Goal: Check status: Check status

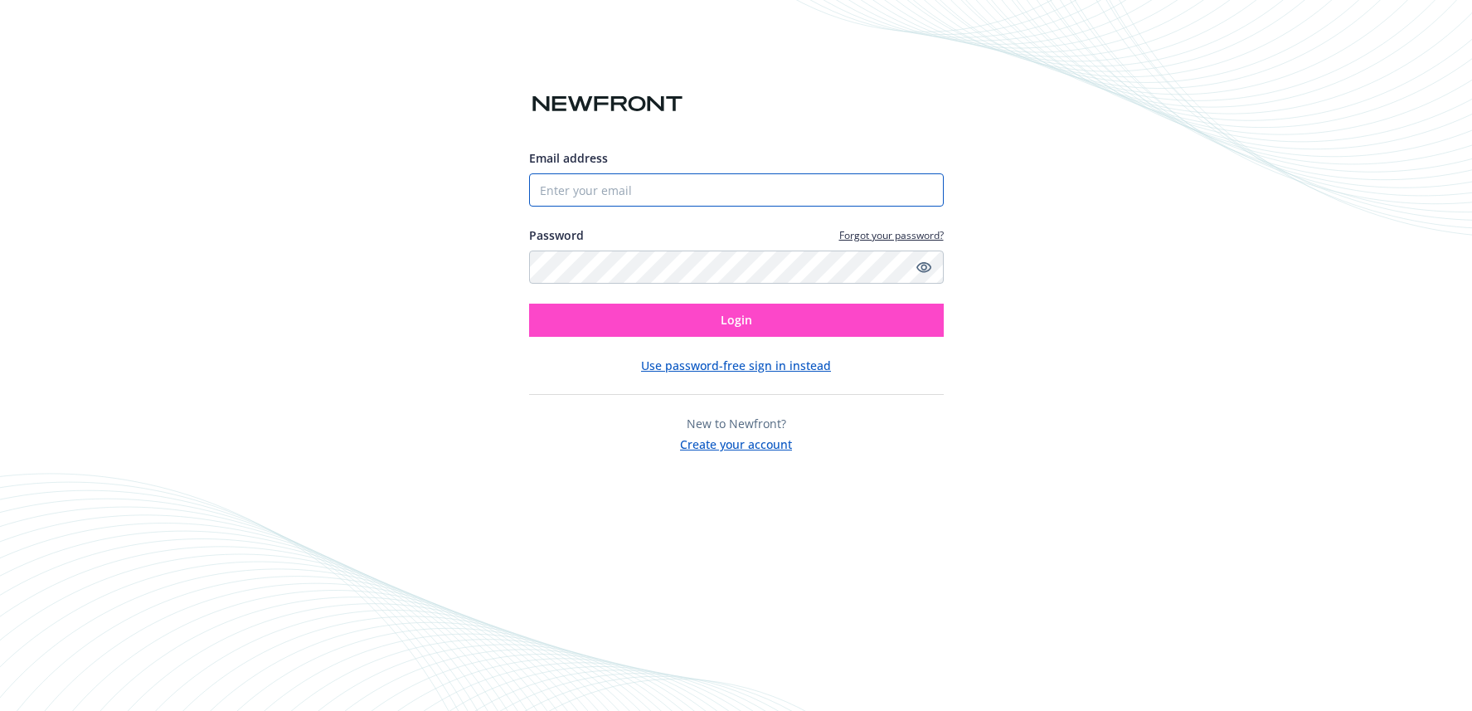
type input "[PERSON_NAME][EMAIL_ADDRESS][PERSON_NAME][DOMAIN_NAME]"
click at [776, 324] on button "Login" at bounding box center [736, 320] width 415 height 33
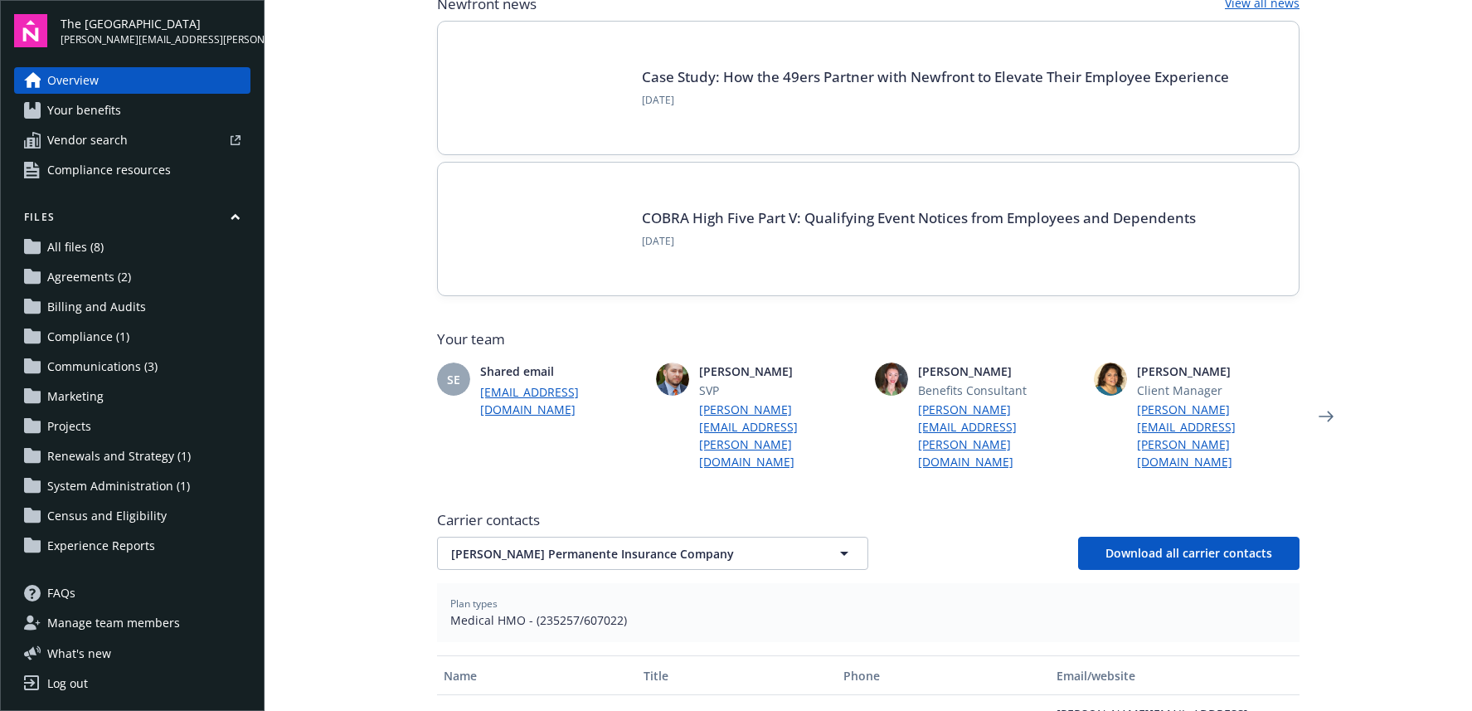
scroll to position [238, 0]
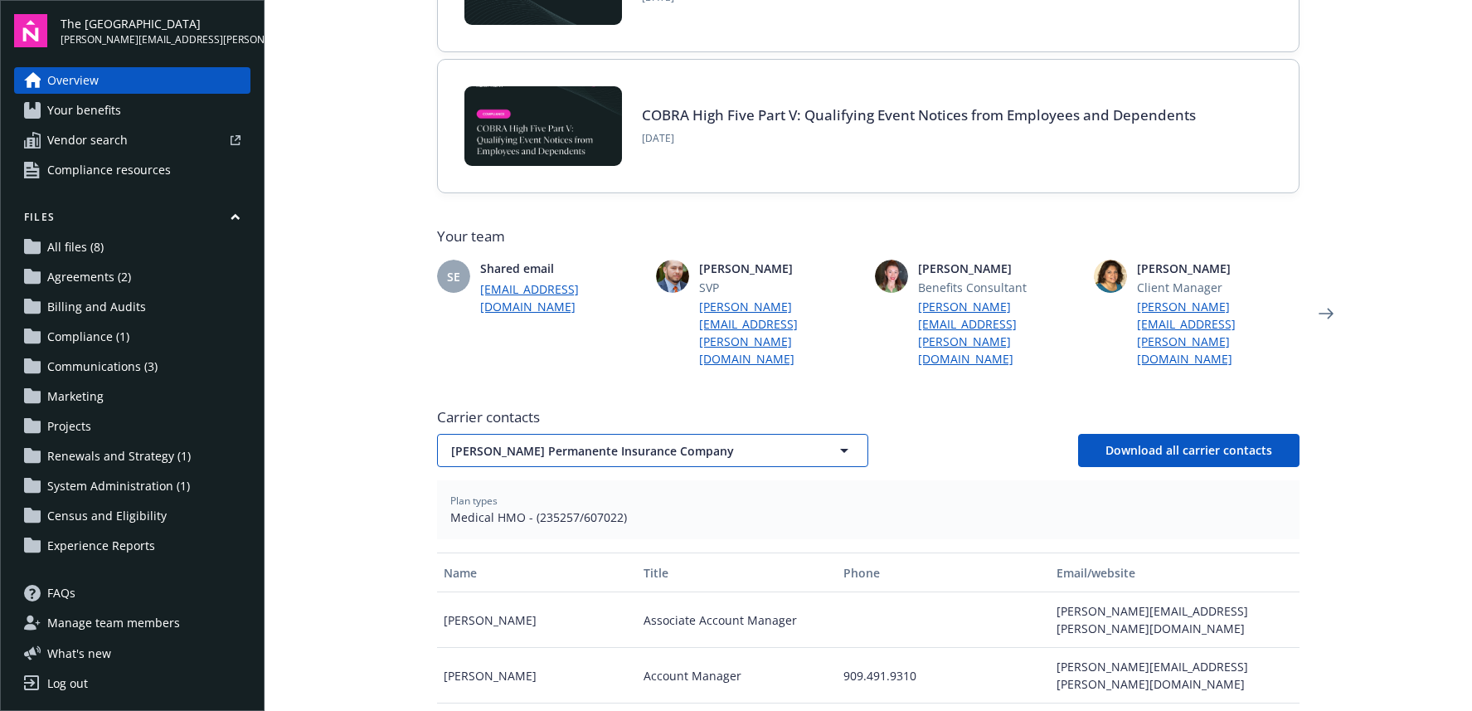
click at [523, 442] on span "[PERSON_NAME] Permanente Insurance Company" at bounding box center [623, 450] width 345 height 17
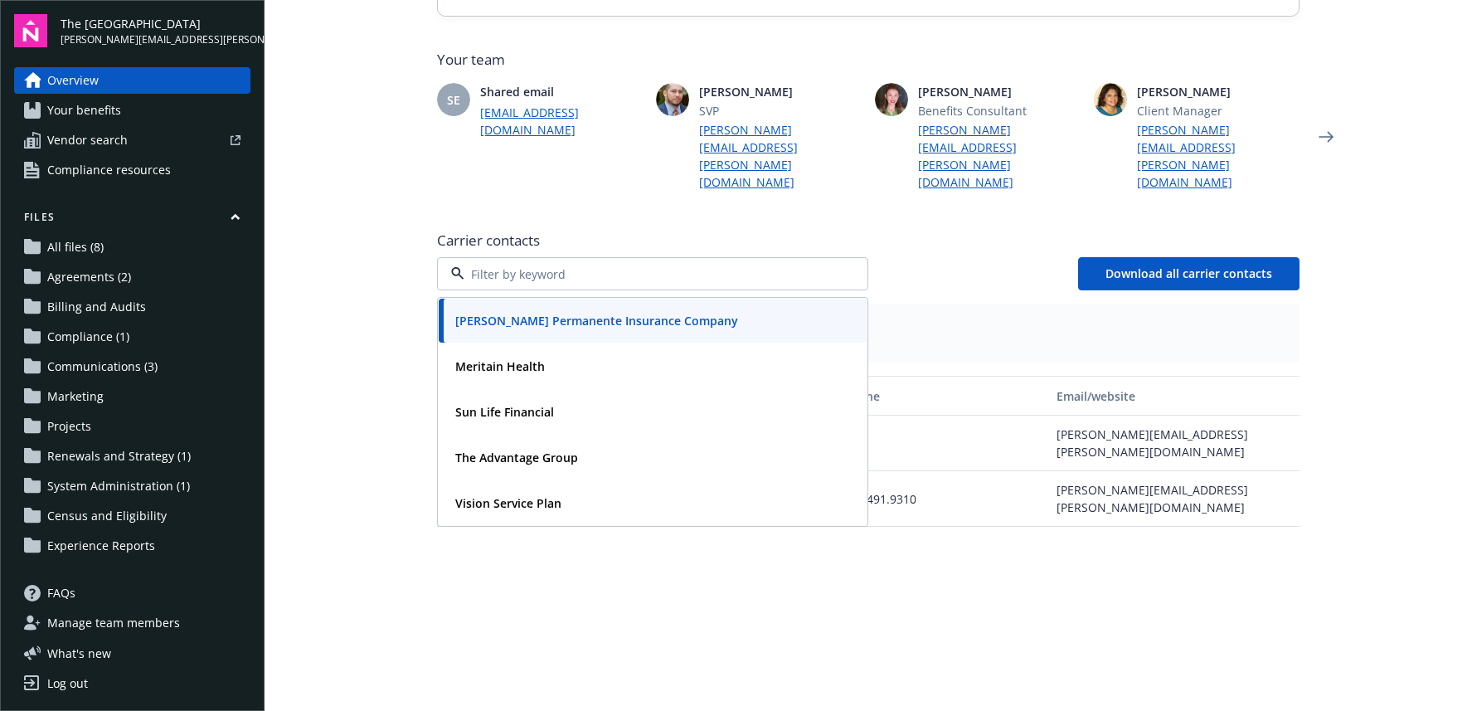
scroll to position [407, 0]
